Goal: Information Seeking & Learning: Check status

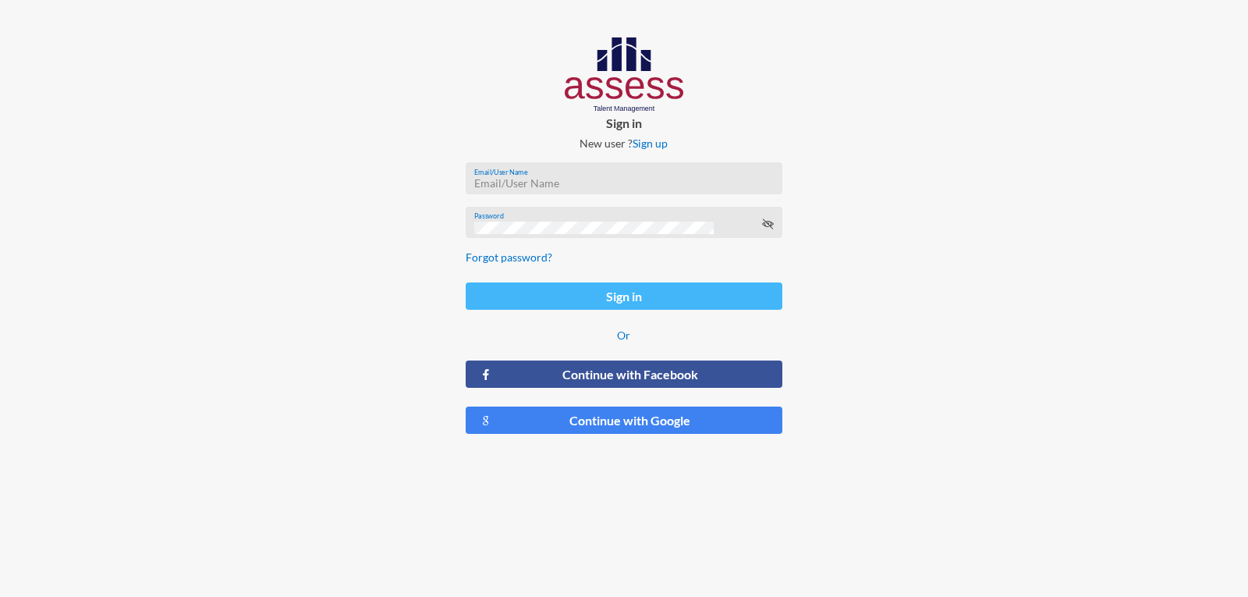
type input "a1234"
click at [627, 297] on button "Sign in" at bounding box center [624, 295] width 316 height 27
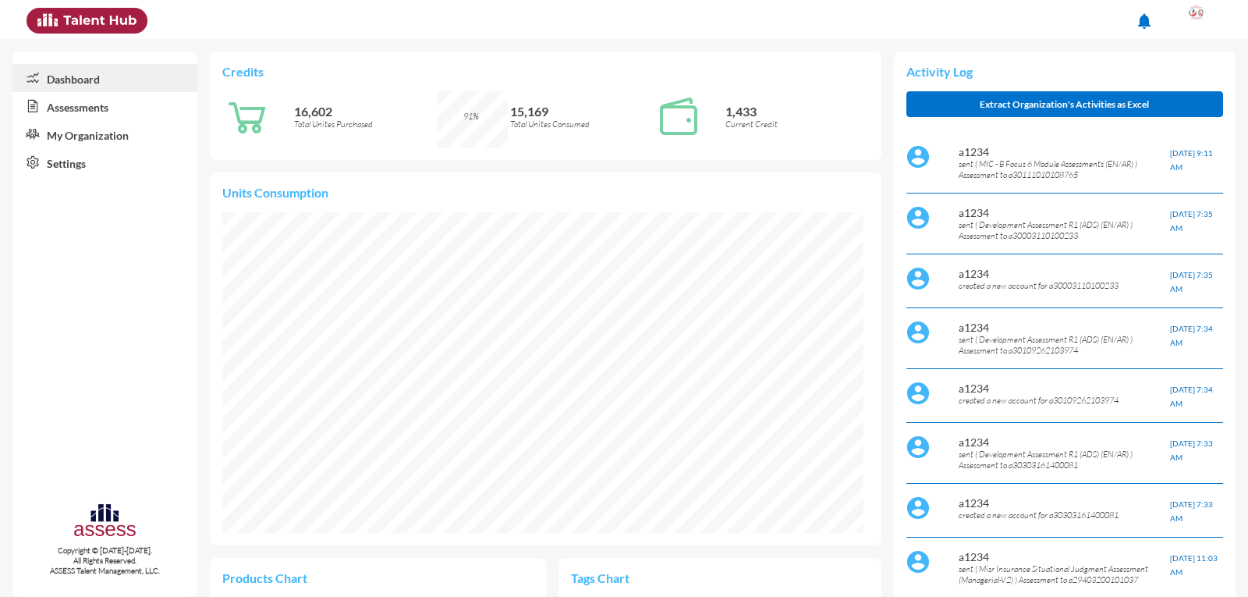
drag, startPoint x: 981, startPoint y: 211, endPoint x: 1019, endPoint y: 227, distance: 41.3
click at [1019, 227] on p "sent ( Development Assessment R1 (ADS) (EN/AR) ) Assessment to a30003110100233" at bounding box center [1064, 230] width 211 height 22
click at [104, 107] on link "Assessments" at bounding box center [104, 106] width 185 height 28
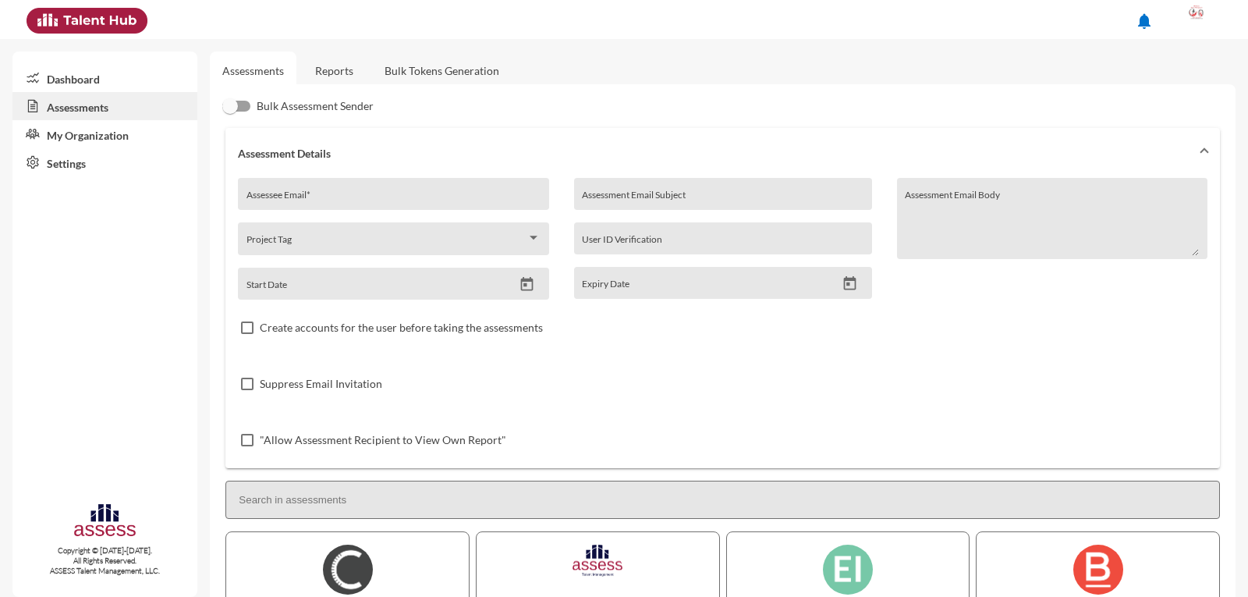
click at [348, 69] on link "Reports" at bounding box center [334, 70] width 63 height 38
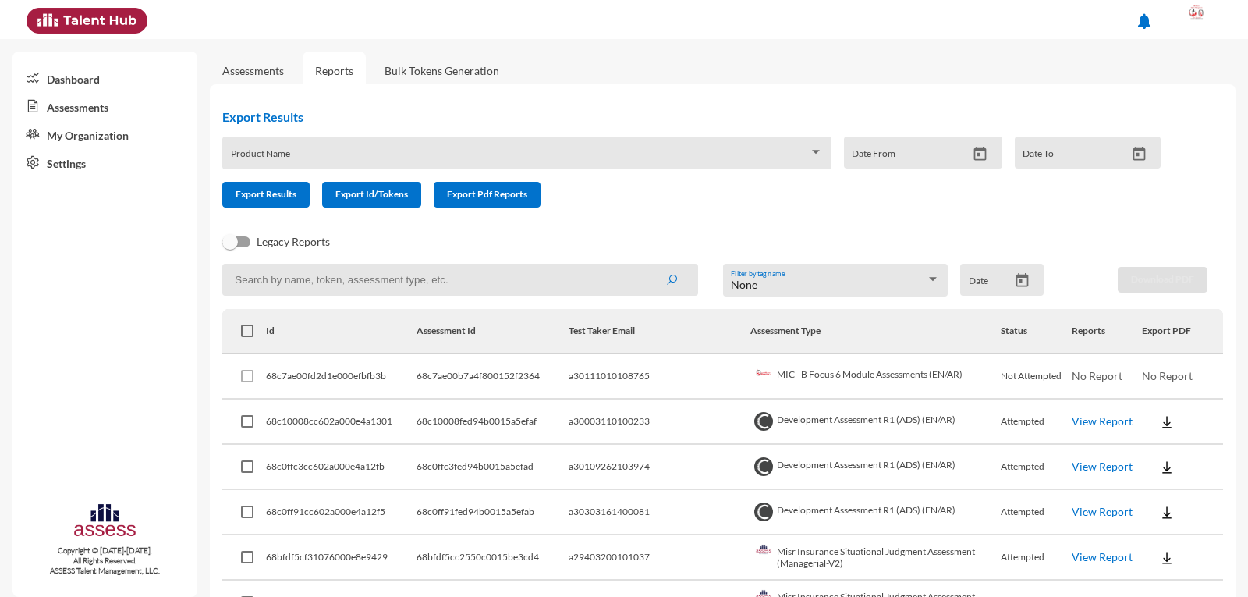
click at [1079, 512] on link "View Report" at bounding box center [1102, 511] width 61 height 13
click at [1082, 465] on link "View Report" at bounding box center [1102, 466] width 61 height 13
click at [1093, 416] on link "View Report" at bounding box center [1102, 420] width 61 height 13
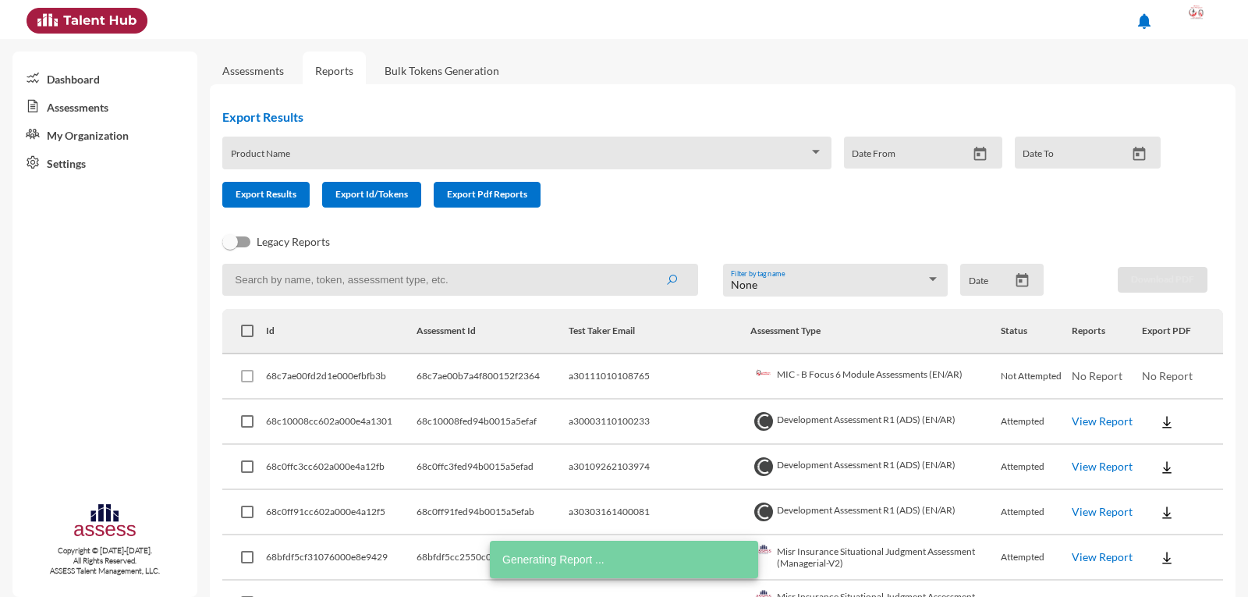
scroll to position [78, 0]
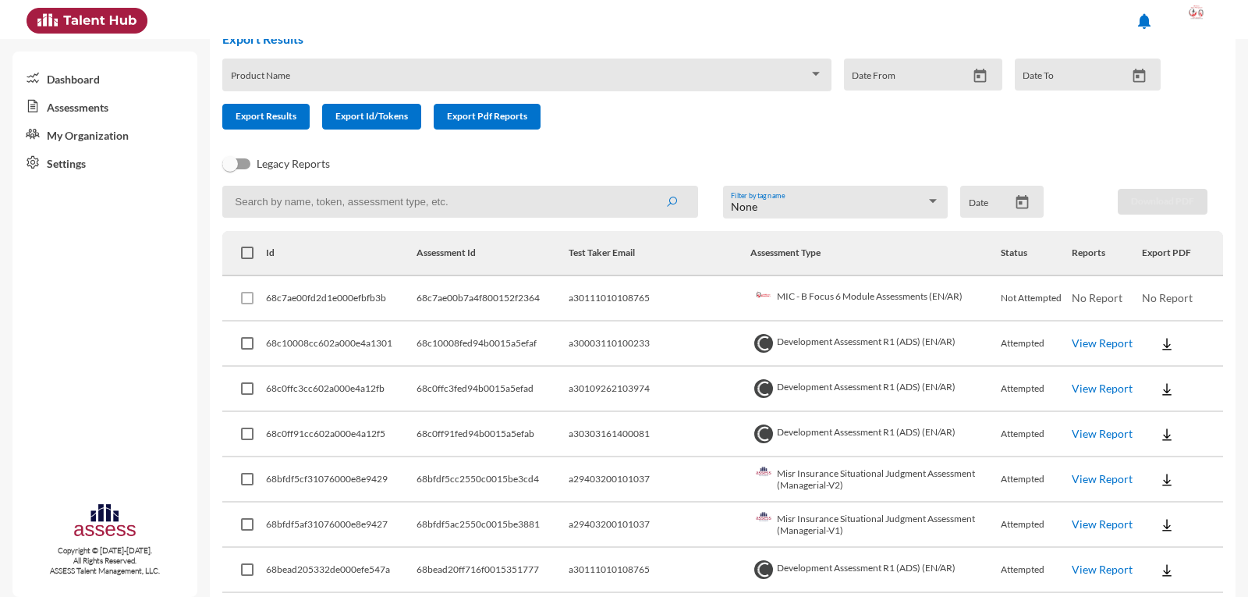
click at [1093, 479] on link "View Report" at bounding box center [1102, 478] width 61 height 13
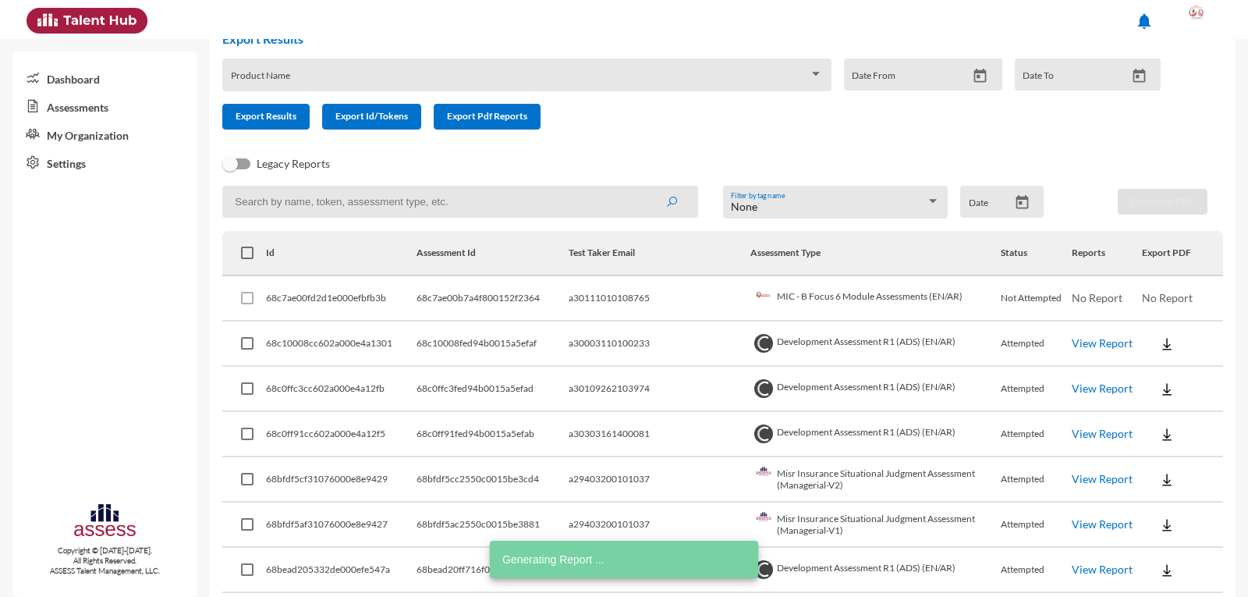
scroll to position [156, 0]
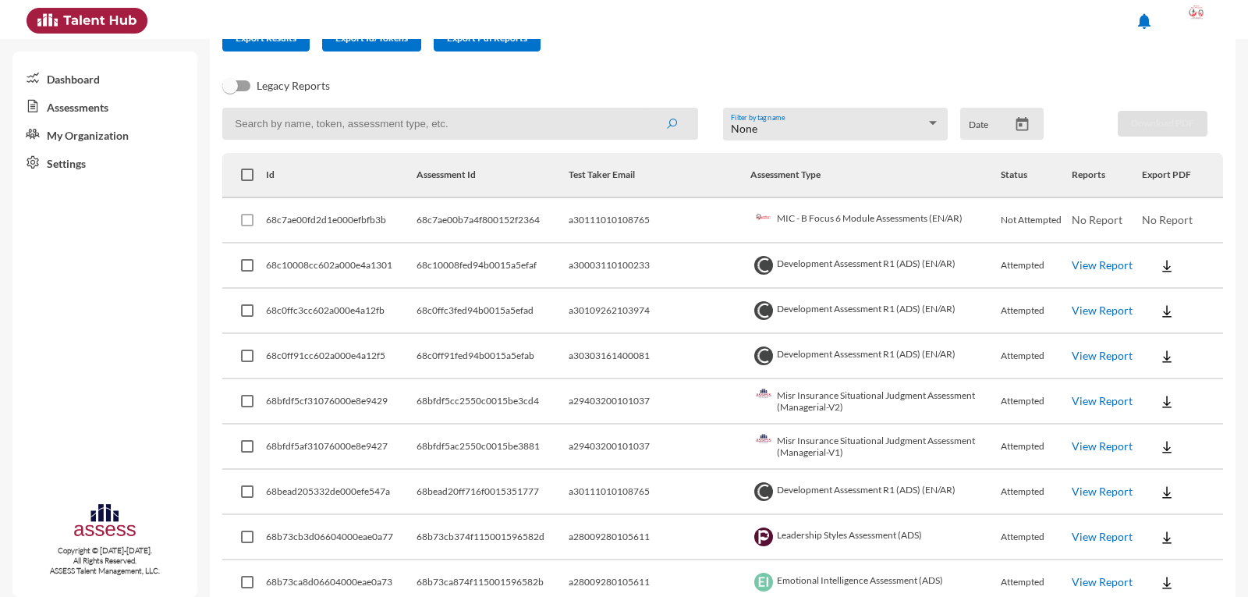
click at [1074, 452] on link "View Report" at bounding box center [1102, 445] width 61 height 13
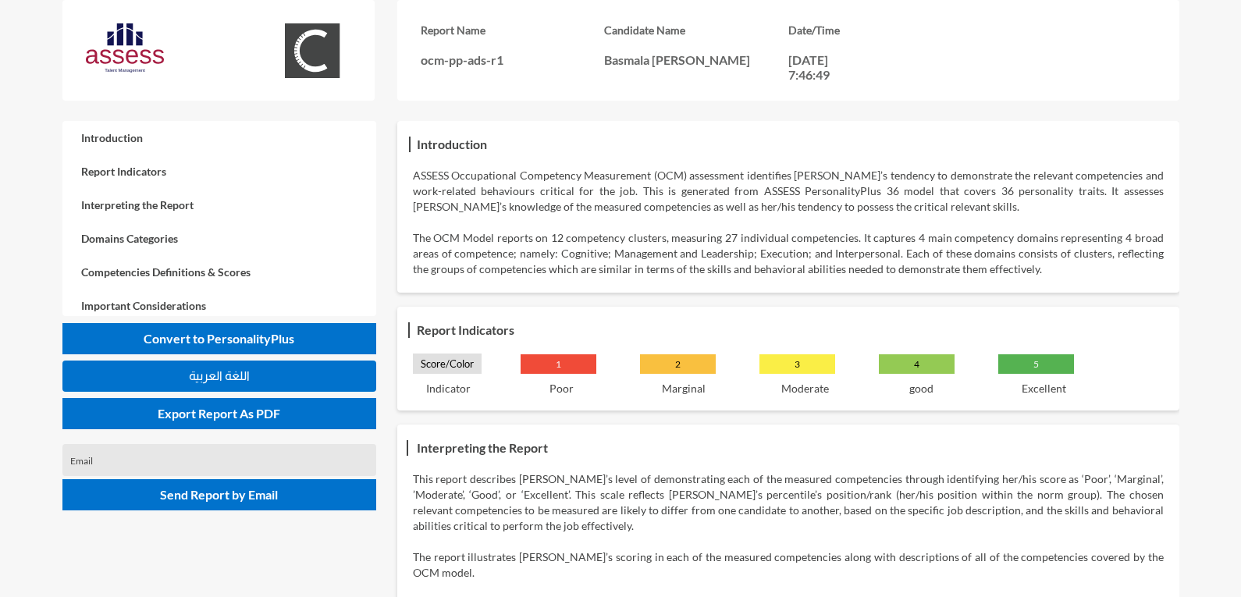
click at [339, 371] on button "اللغة العربية" at bounding box center [219, 375] width 314 height 31
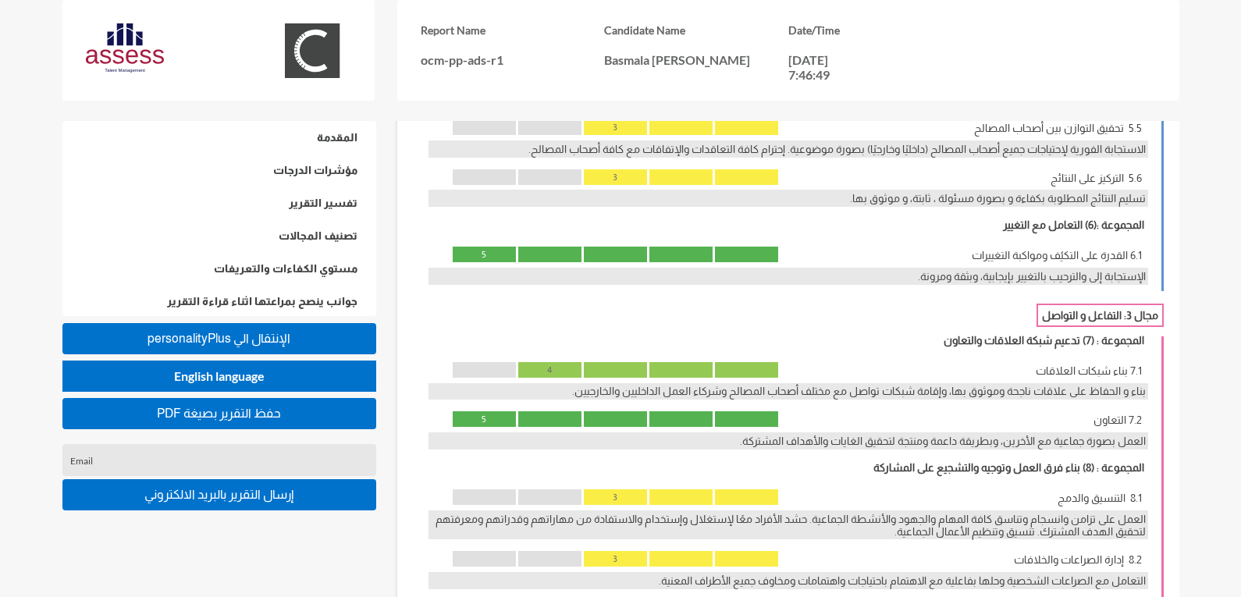
scroll to position [1849, 0]
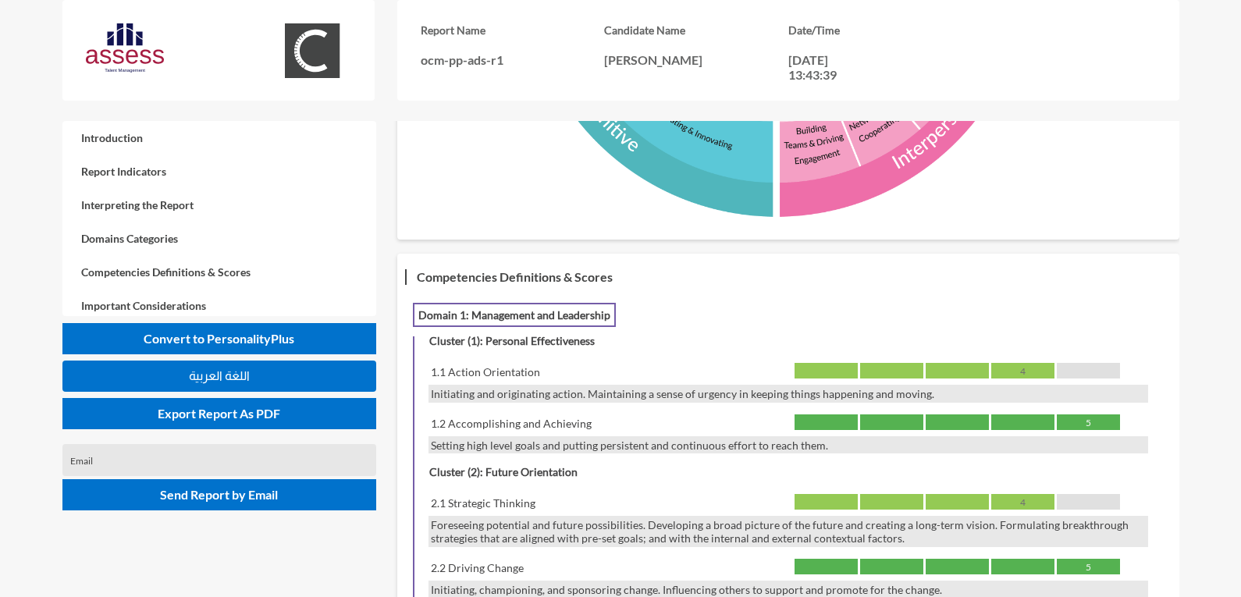
scroll to position [1092, 0]
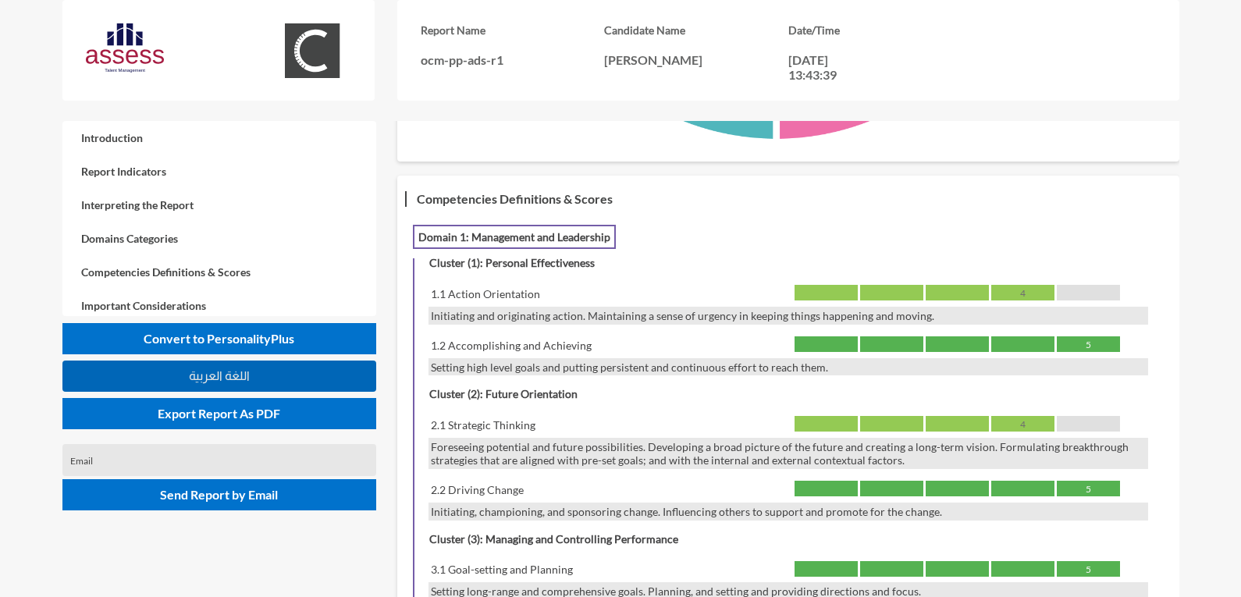
click at [279, 368] on button "اللغة العربية" at bounding box center [219, 375] width 314 height 31
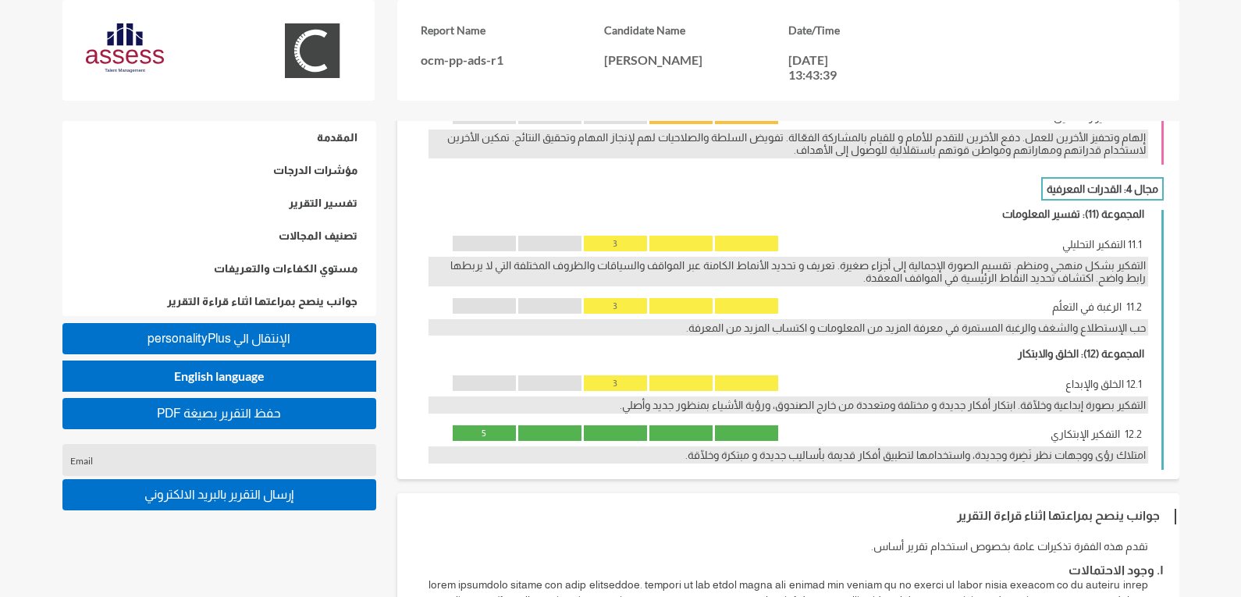
scroll to position [2731, 0]
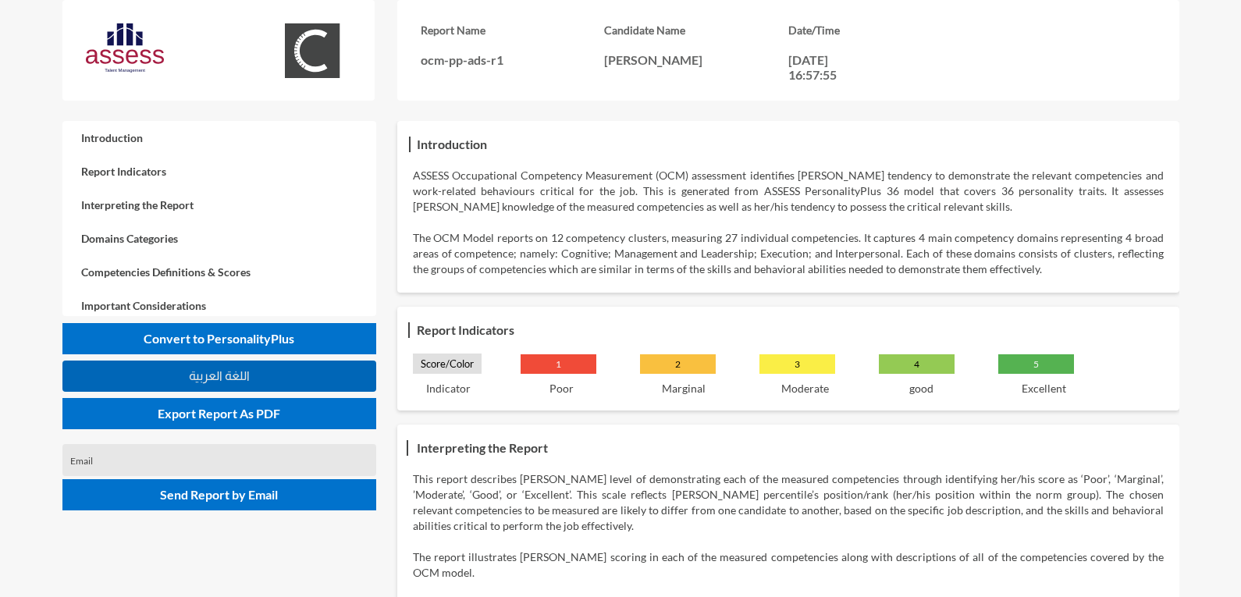
click at [273, 373] on button "اللغة العربية" at bounding box center [219, 375] width 314 height 31
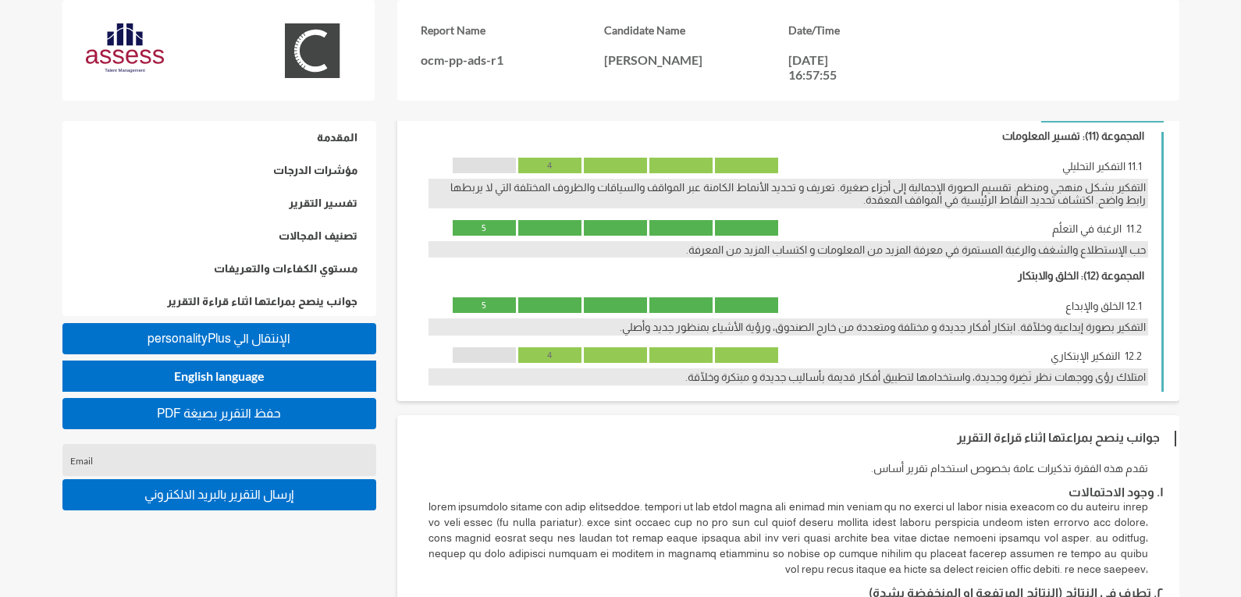
scroll to position [2653, 0]
